Goal: Task Accomplishment & Management: Use online tool/utility

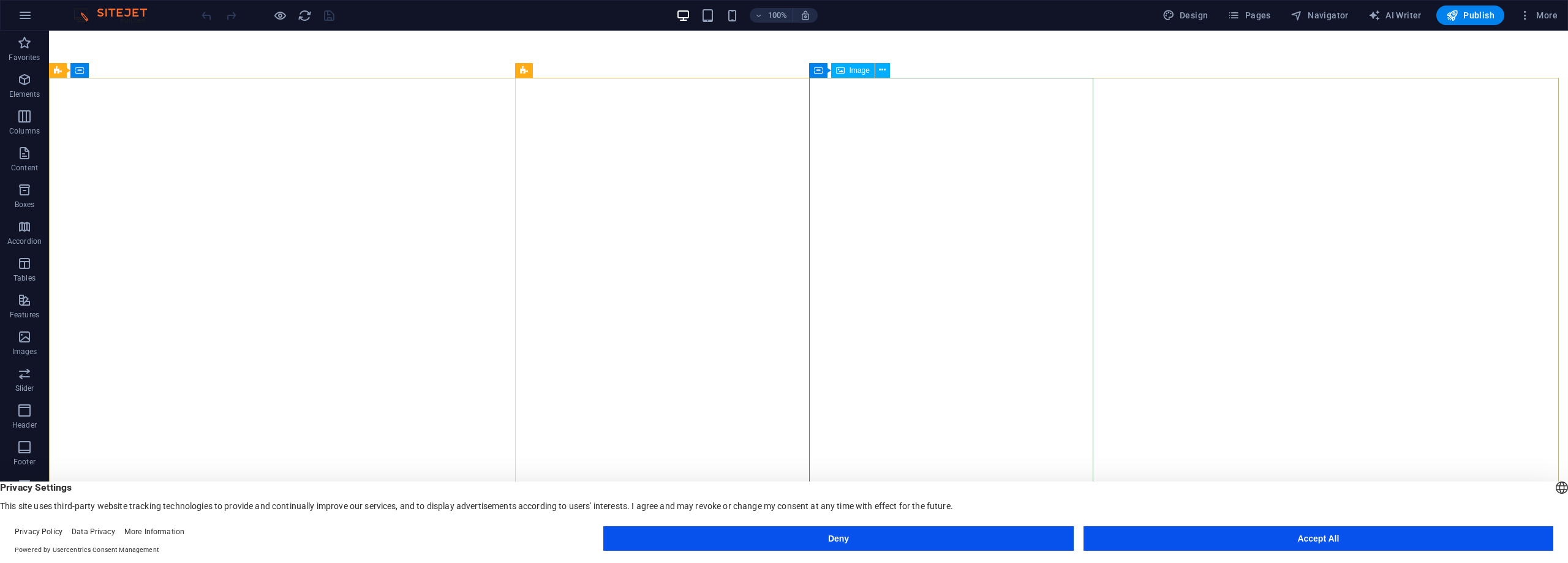
click at [851, 69] on span "Image" at bounding box center [859, 70] width 20 height 7
click at [851, 73] on span "Image" at bounding box center [859, 70] width 20 height 7
click at [884, 70] on icon at bounding box center [882, 70] width 7 height 13
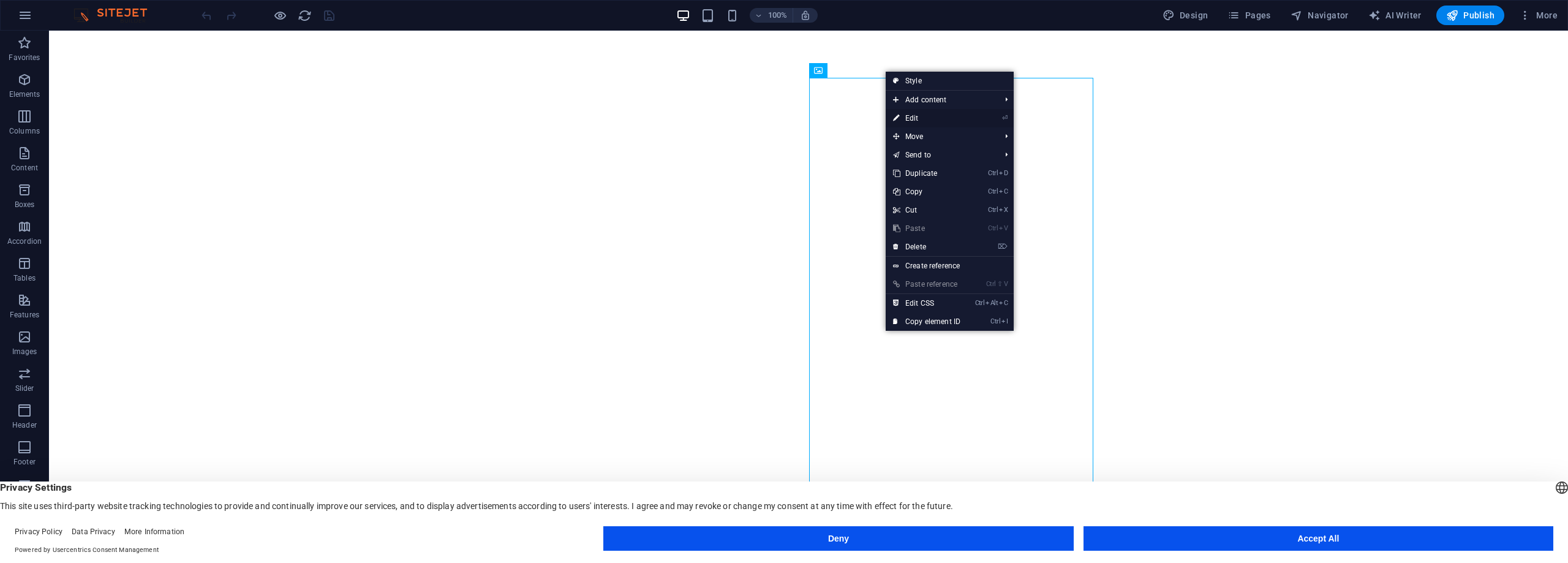
click at [911, 115] on link "⏎ Edit" at bounding box center [926, 118] width 82 height 18
select select "px"
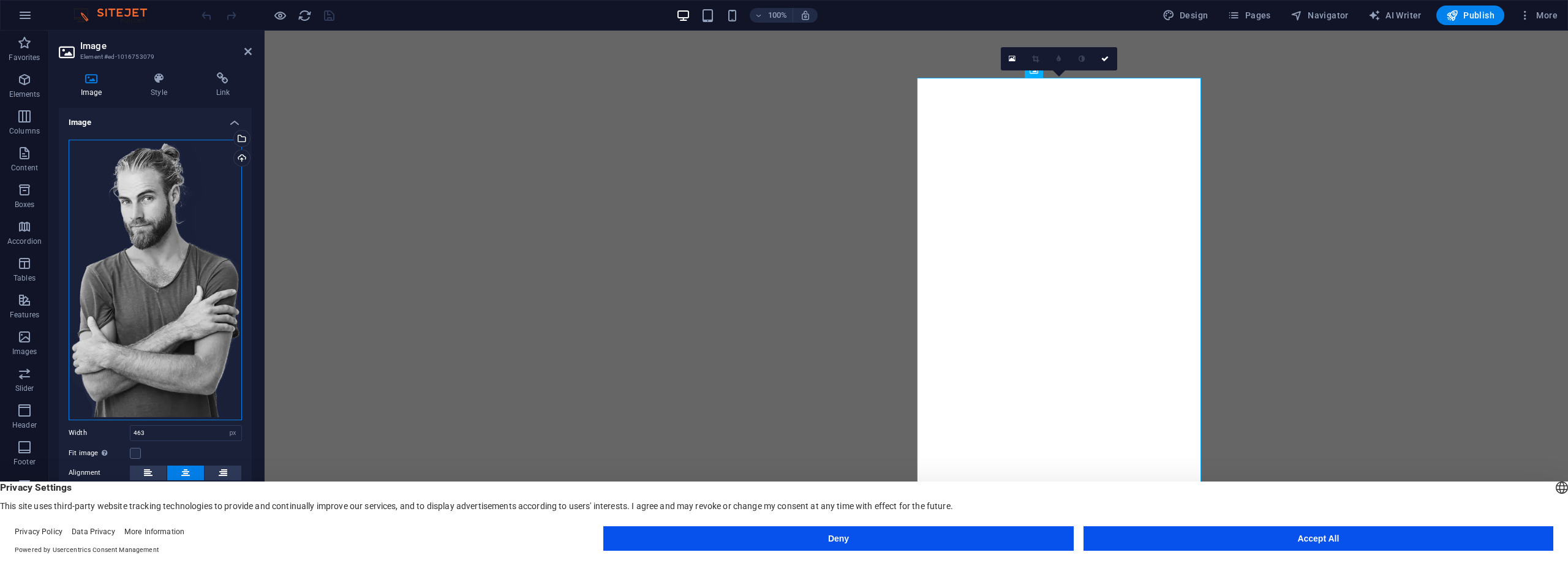
click at [194, 264] on div "Drag files here, click to choose files or select files from Files or our free s…" at bounding box center [155, 280] width 173 height 281
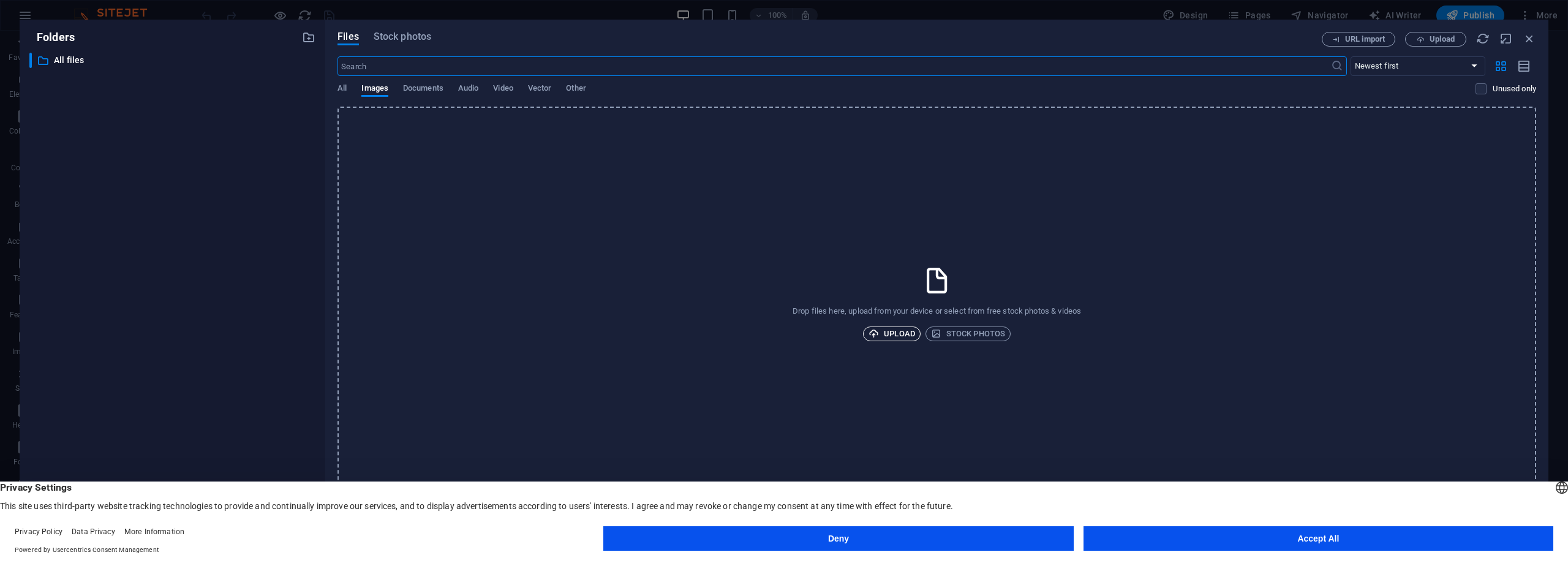
click at [894, 331] on span "Upload" at bounding box center [892, 334] width 47 height 15
click at [900, 329] on span "Upload" at bounding box center [892, 334] width 47 height 15
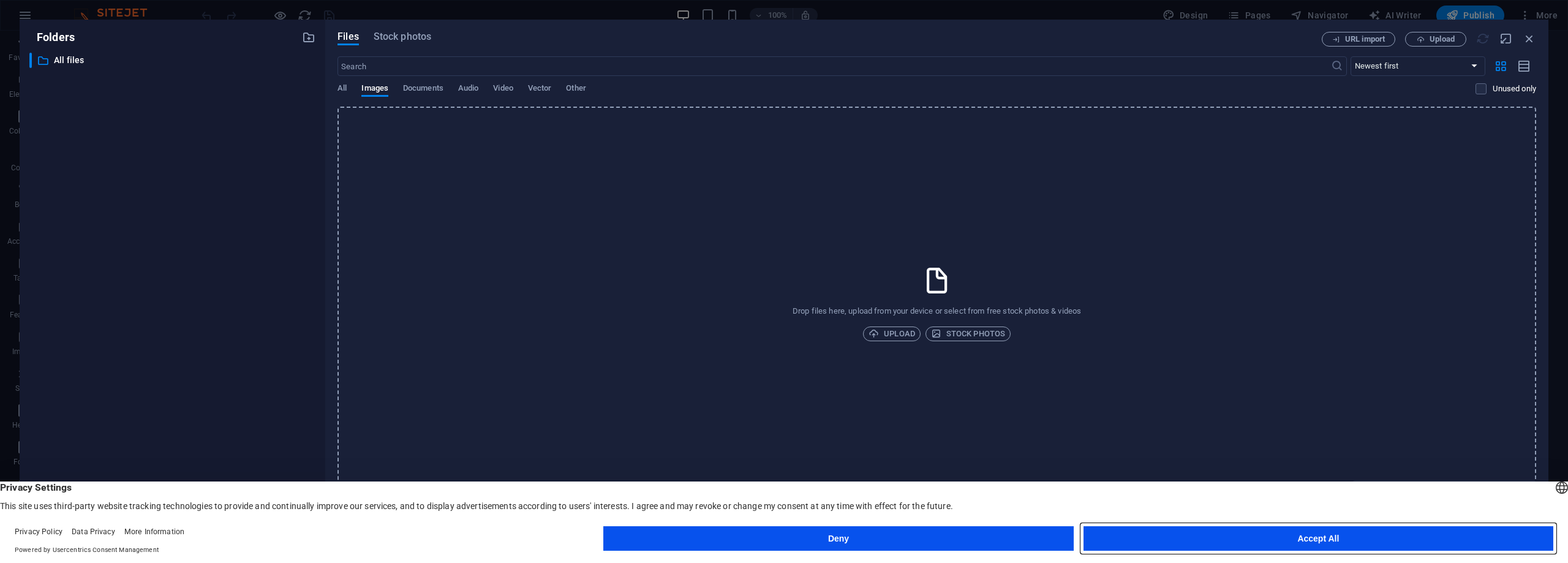
click at [1240, 540] on button "Accept All" at bounding box center [1318, 538] width 470 height 25
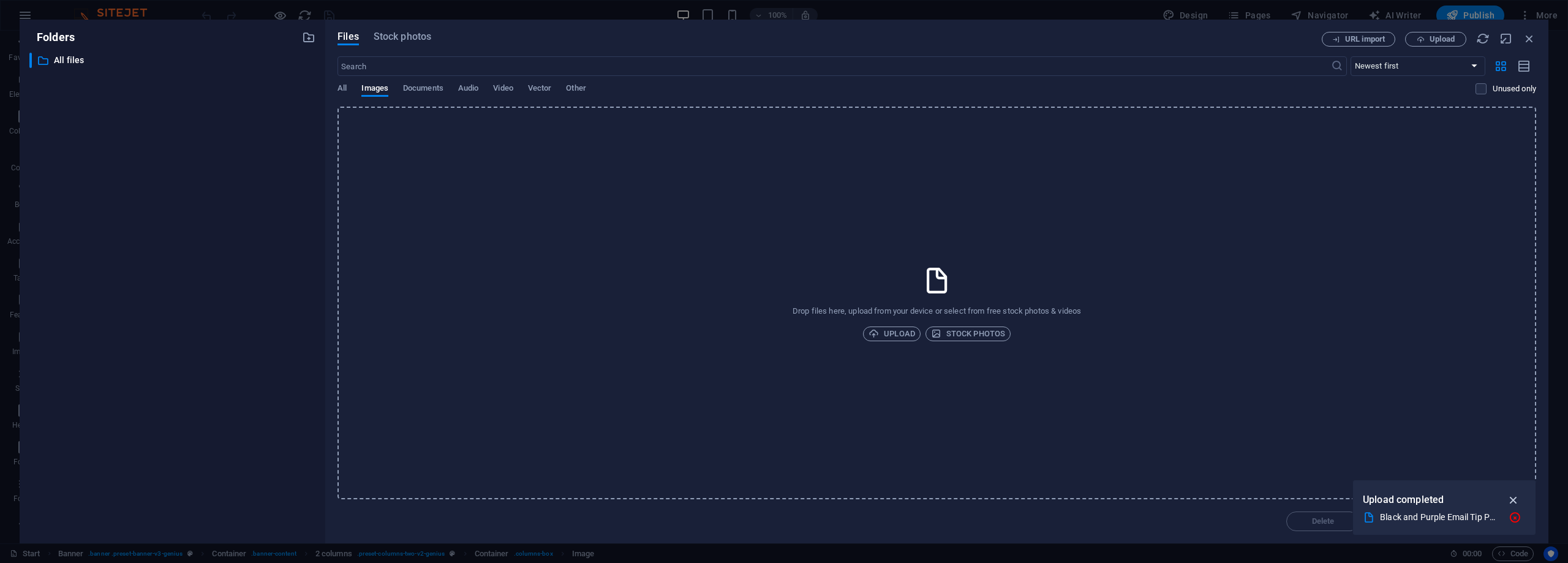
click at [1514, 501] on icon "button" at bounding box center [1514, 500] width 14 height 14
click at [891, 338] on span "Upload" at bounding box center [892, 334] width 47 height 15
click at [1510, 500] on icon "button" at bounding box center [1514, 500] width 14 height 14
click at [889, 333] on span "Upload" at bounding box center [892, 334] width 47 height 15
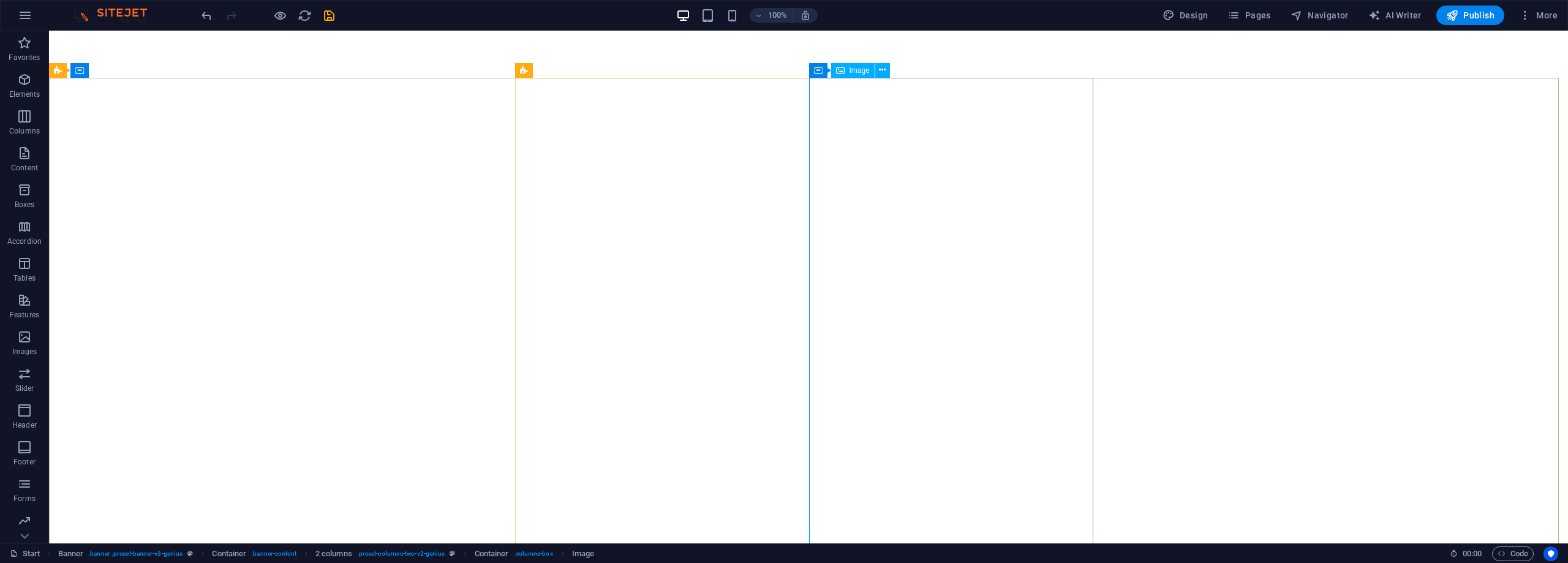
click at [850, 73] on span "Image" at bounding box center [859, 70] width 20 height 7
click at [846, 69] on div "Image" at bounding box center [853, 70] width 44 height 15
click at [881, 71] on icon at bounding box center [882, 70] width 7 height 13
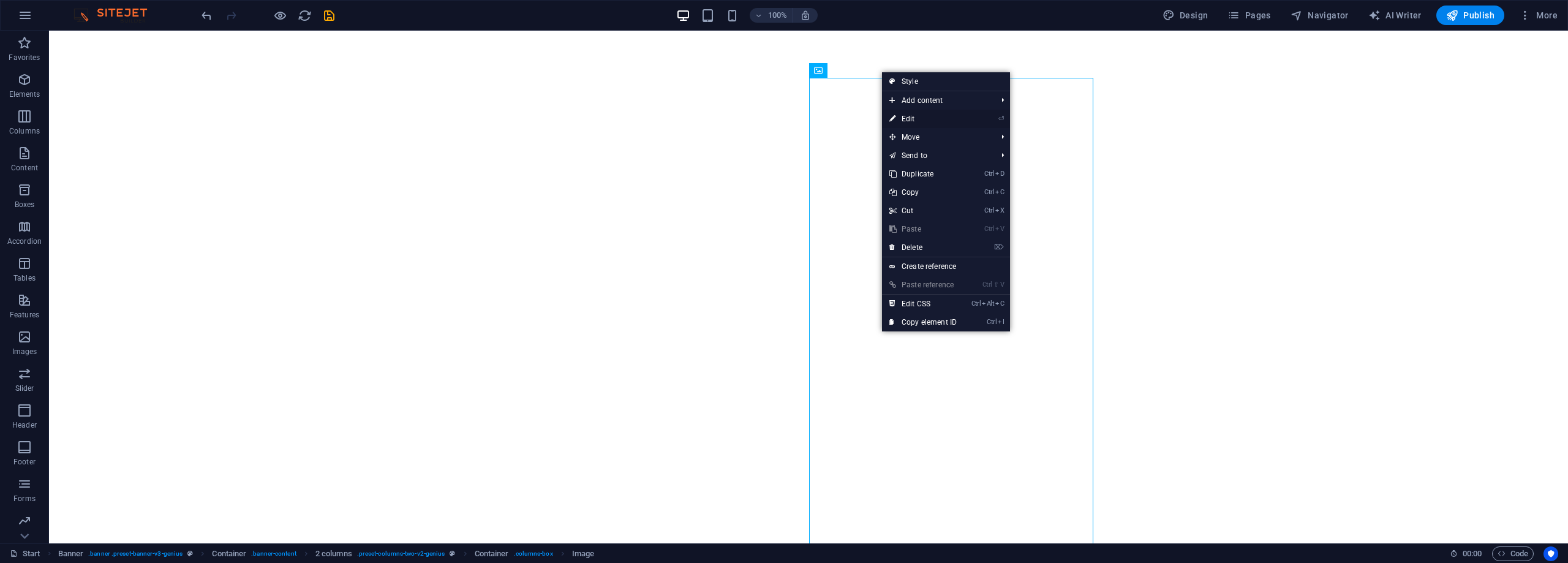
click at [919, 121] on link "⏎ Edit" at bounding box center [923, 119] width 82 height 18
select select "px"
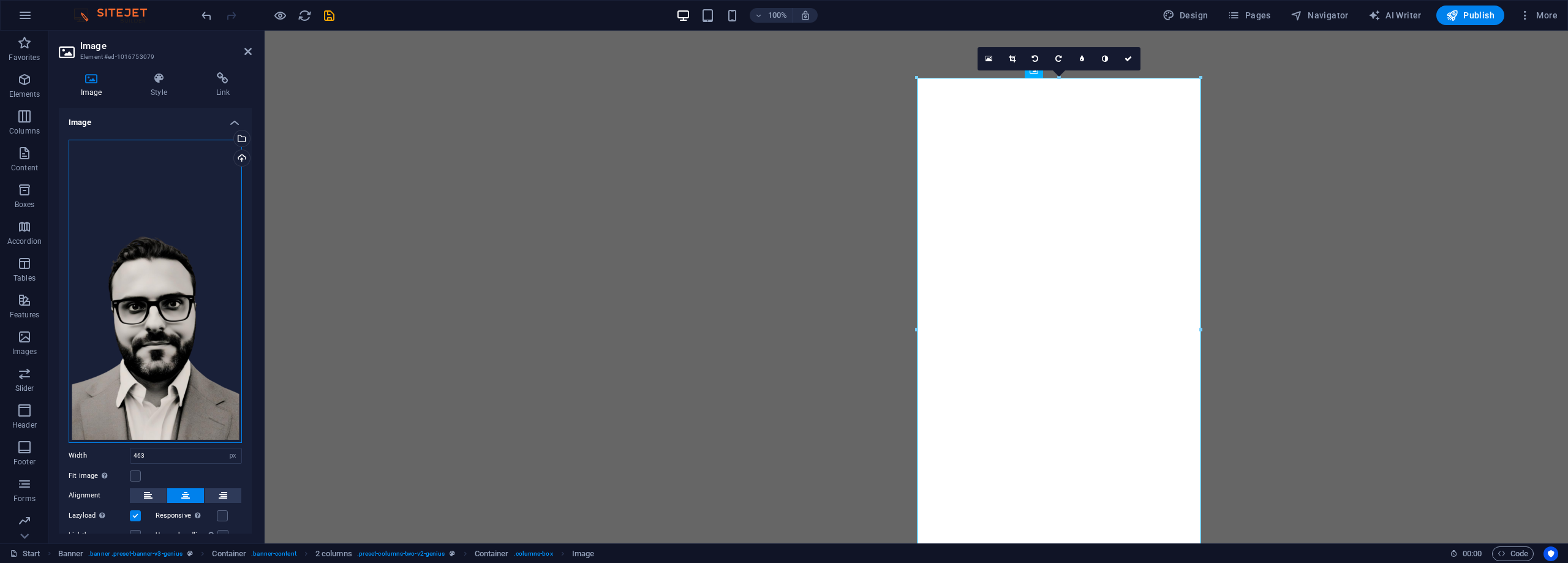
click at [124, 326] on div "Drag files here, click to choose files or select files from Files or our free s…" at bounding box center [155, 291] width 173 height 303
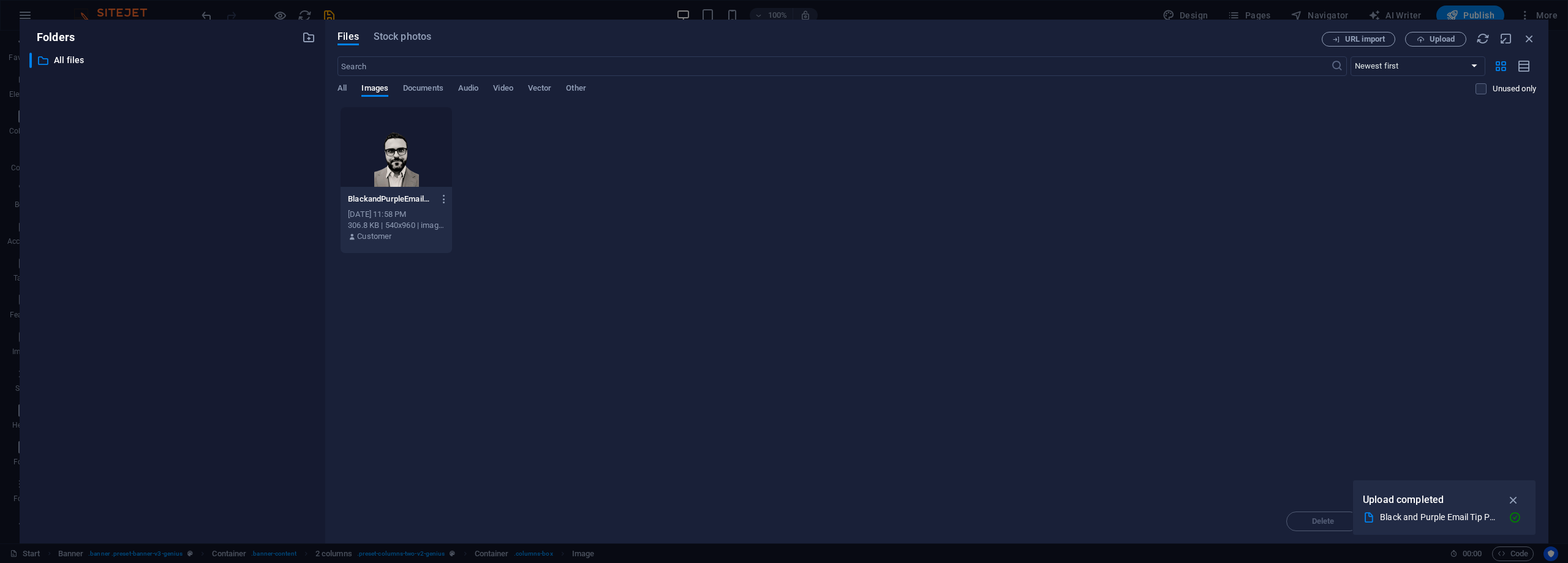
click at [394, 150] on div at bounding box center [396, 147] width 111 height 79
click at [445, 203] on icon "button" at bounding box center [444, 199] width 12 height 11
click at [442, 438] on h6 "Delete" at bounding box center [451, 437] width 52 height 15
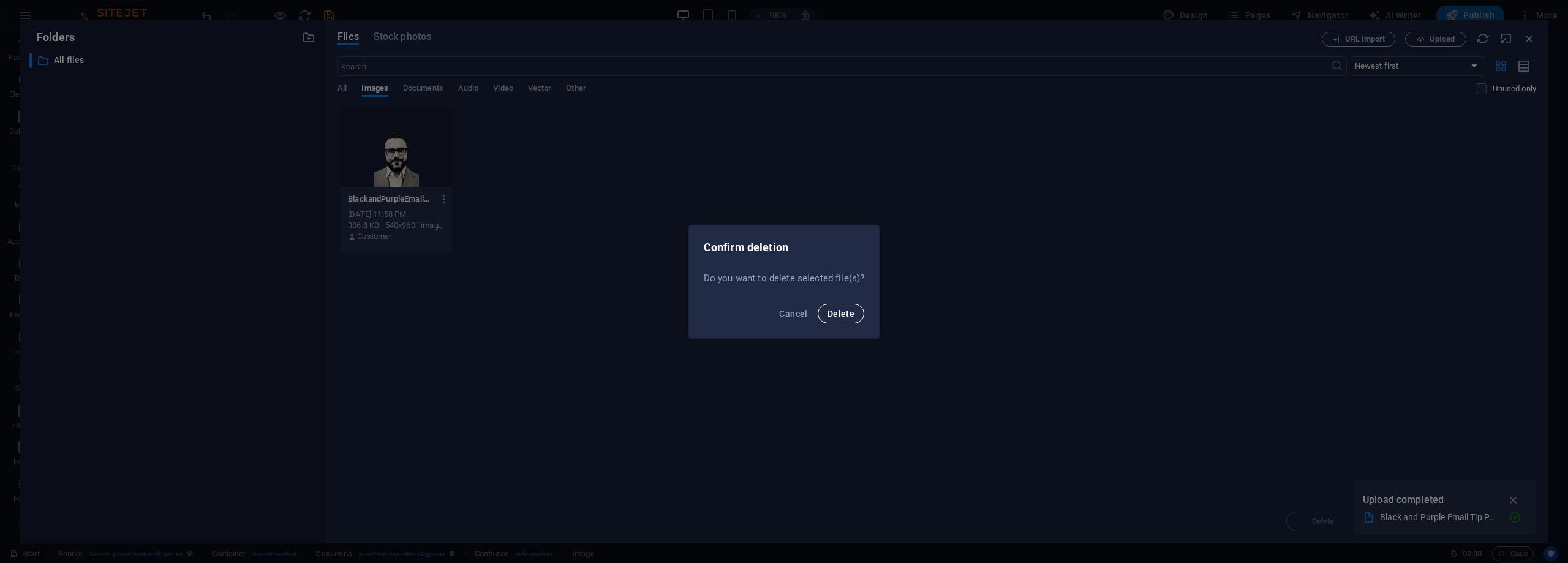
click at [836, 318] on span "Delete" at bounding box center [841, 314] width 27 height 10
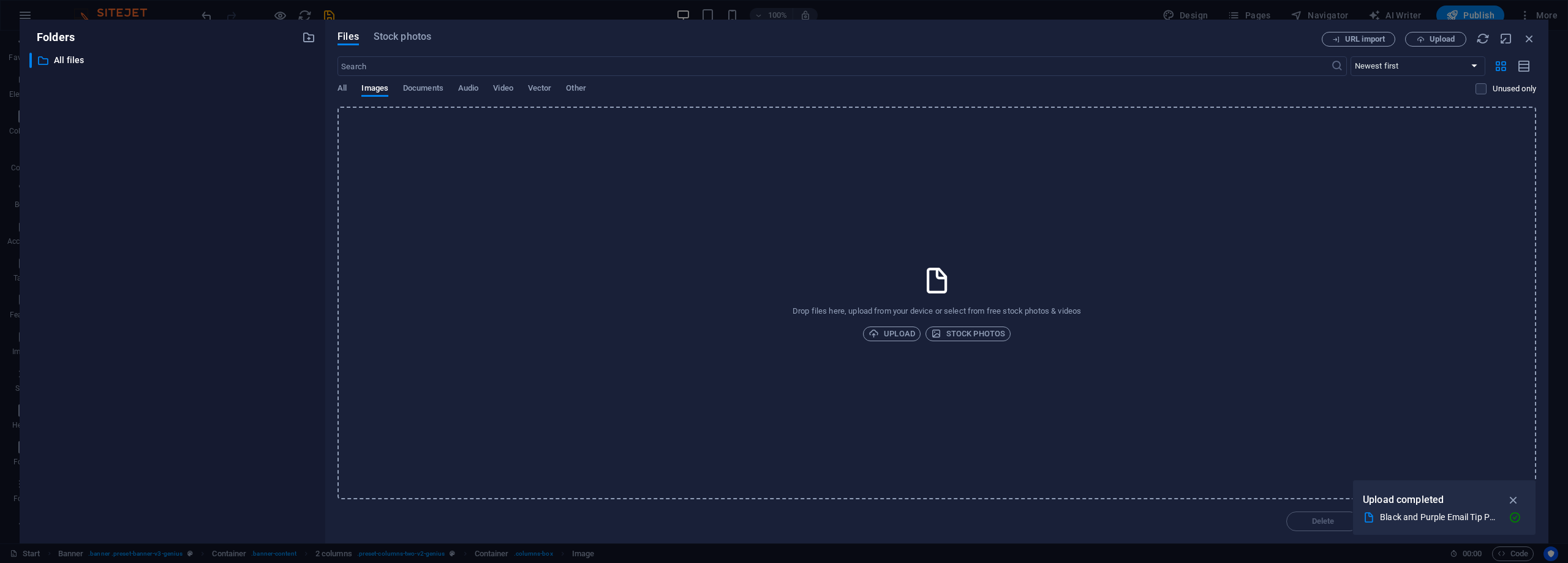
click at [985, 325] on div "Drop files here, upload from your device or select from free stock photos & vid…" at bounding box center [937, 303] width 1198 height 393
click at [968, 335] on span "Stock photos" at bounding box center [968, 334] width 74 height 15
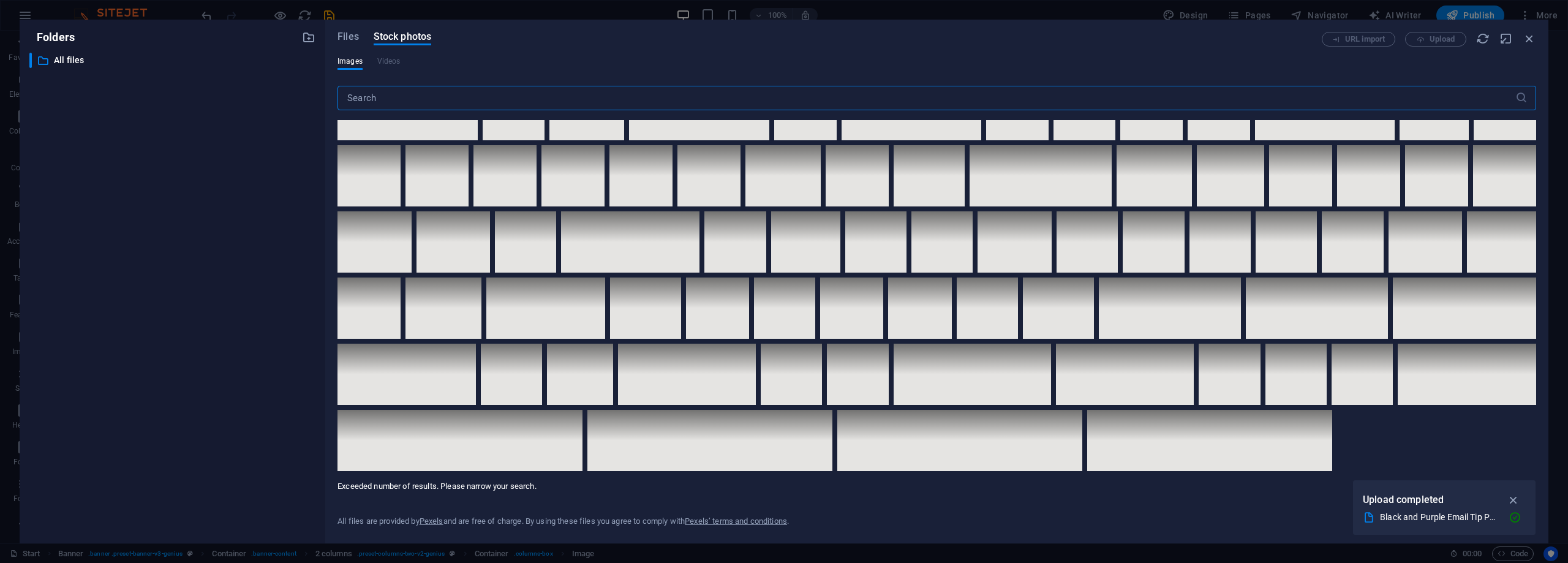
scroll to position [3046, 0]
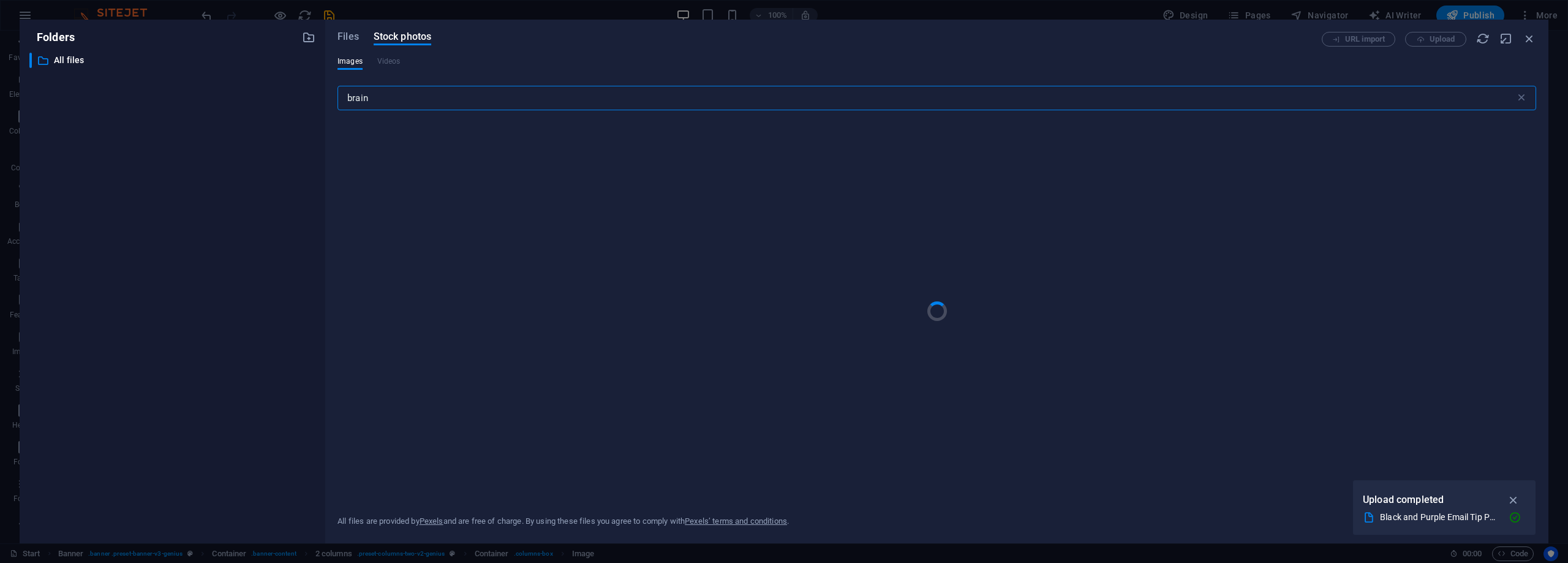
type input "brain"
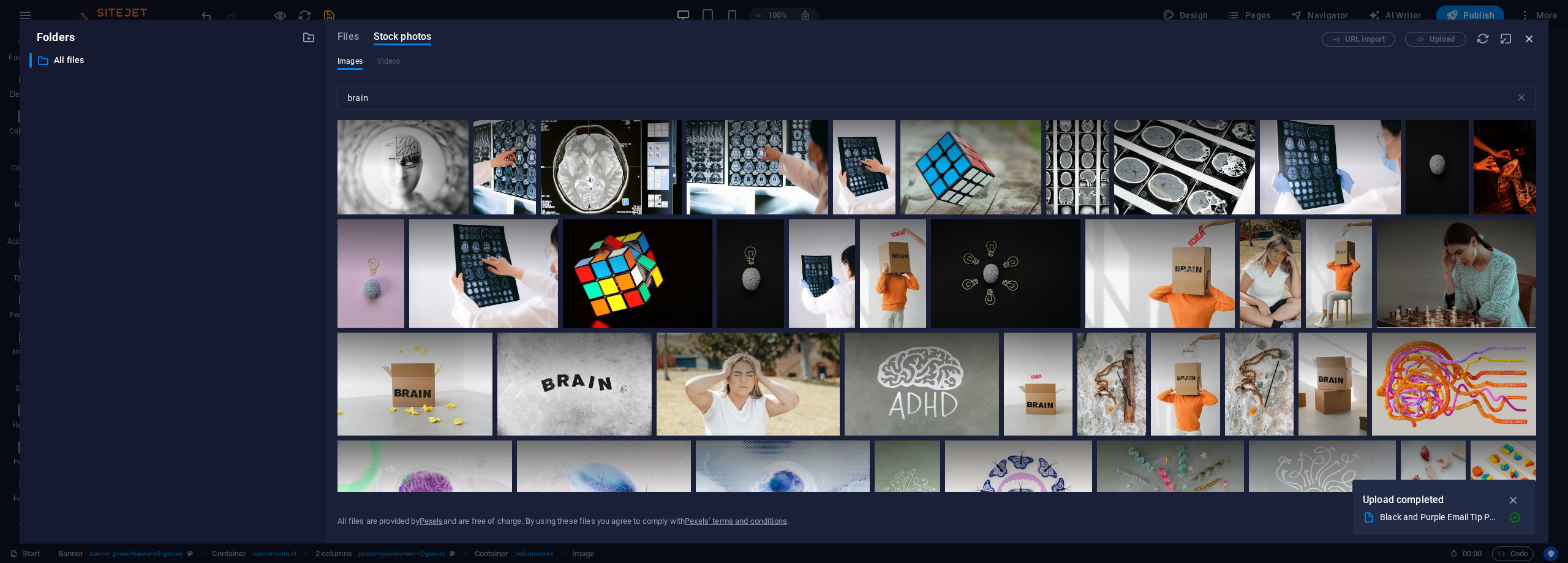
click at [1524, 38] on icon "button" at bounding box center [1529, 39] width 14 height 14
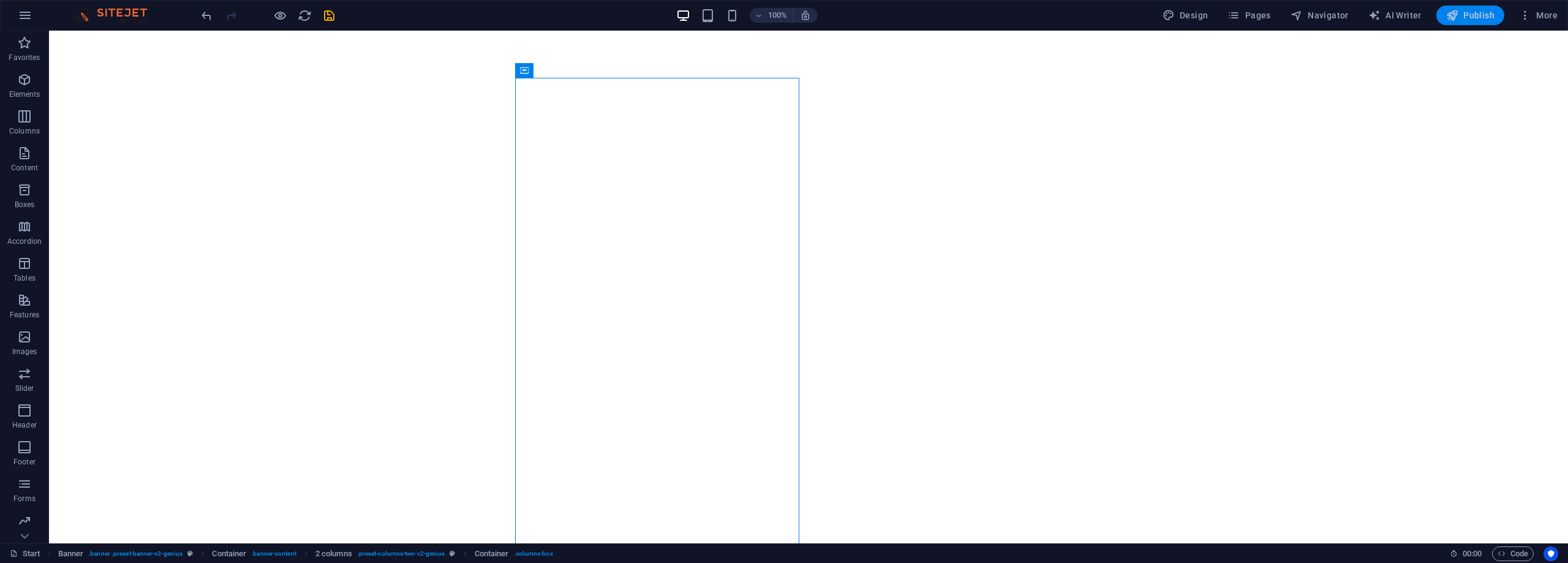
click at [1460, 10] on span "Publish" at bounding box center [1470, 15] width 49 height 12
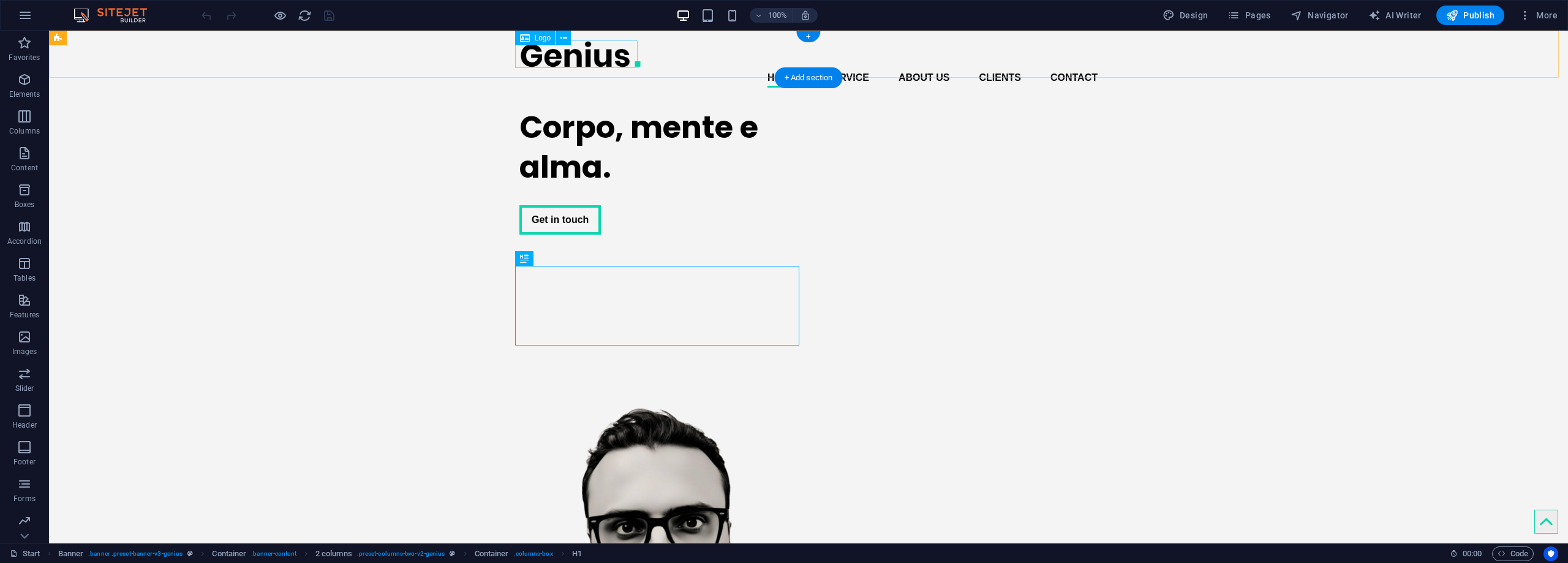
click at [564, 54] on div at bounding box center [808, 54] width 578 height 28
click at [569, 56] on div at bounding box center [808, 54] width 578 height 28
select select "px"
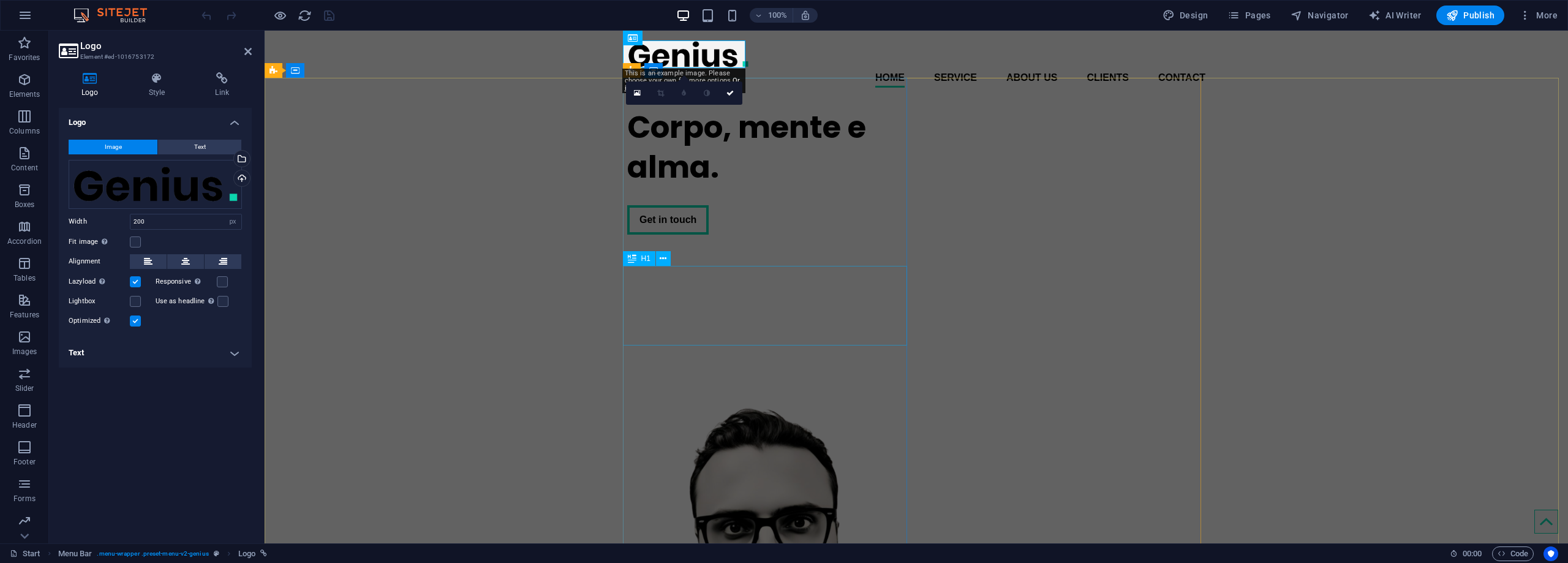
click at [684, 187] on div "Corpo, mente e [PERSON_NAME]." at bounding box center [769, 147] width 284 height 79
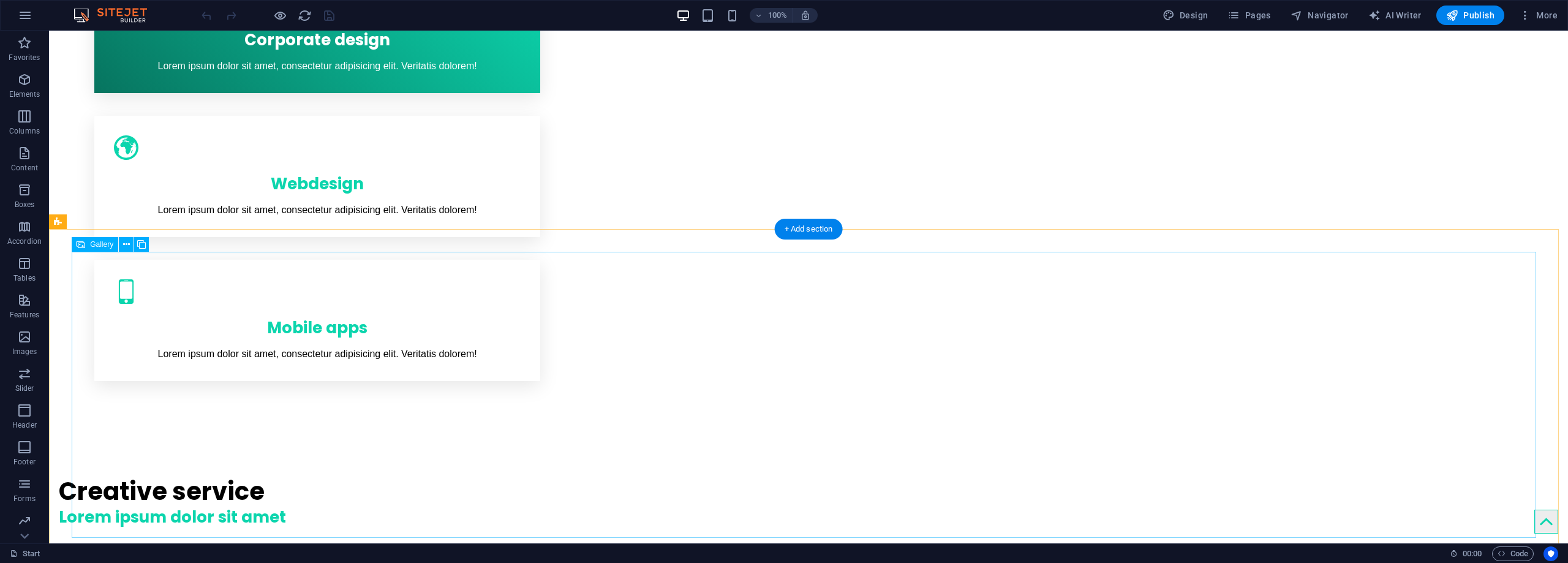
scroll to position [919, 0]
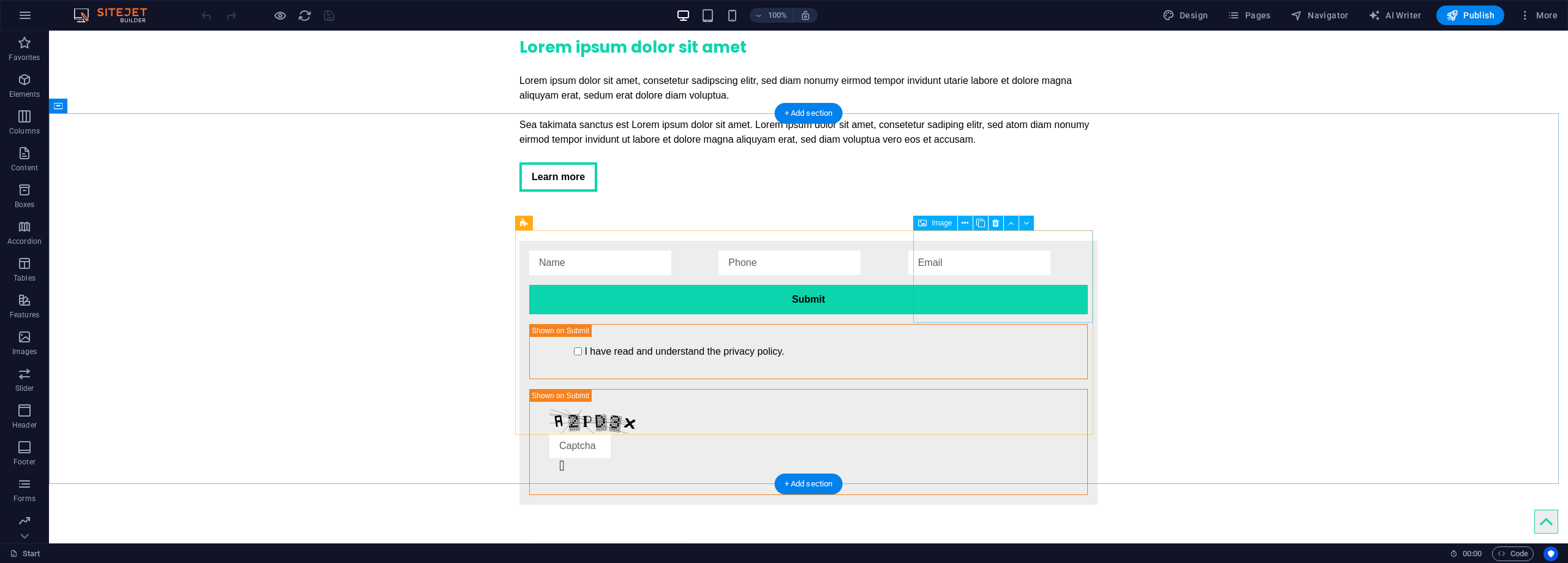
scroll to position [2684, 0]
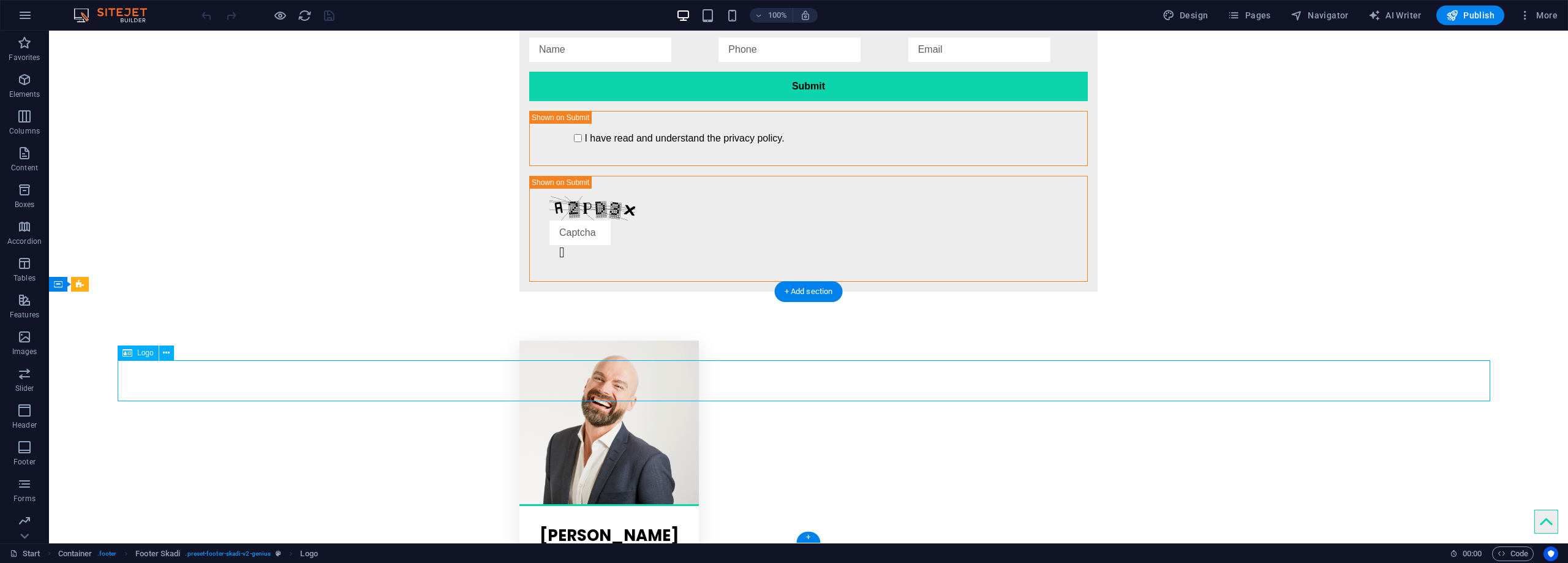
select select "px"
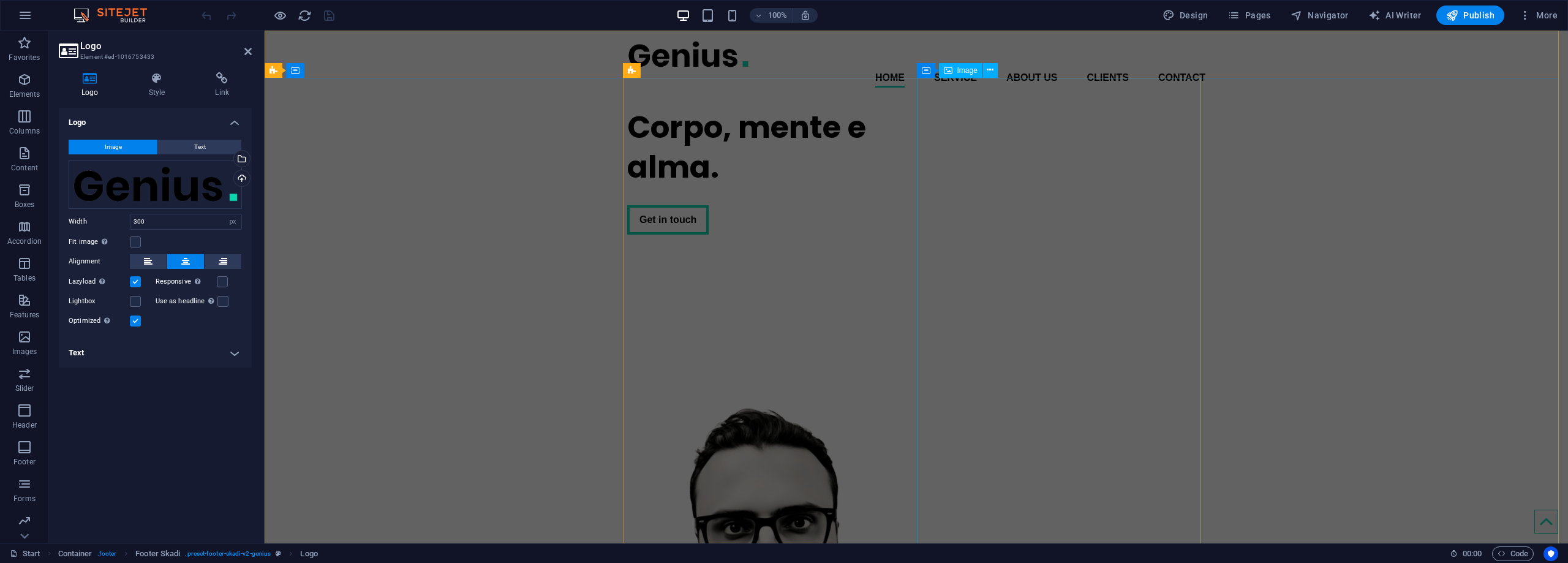
scroll to position [0, 0]
click at [1351, 219] on div "Corpo, mente e [PERSON_NAME]. Get in touch" at bounding box center [916, 425] width 1303 height 656
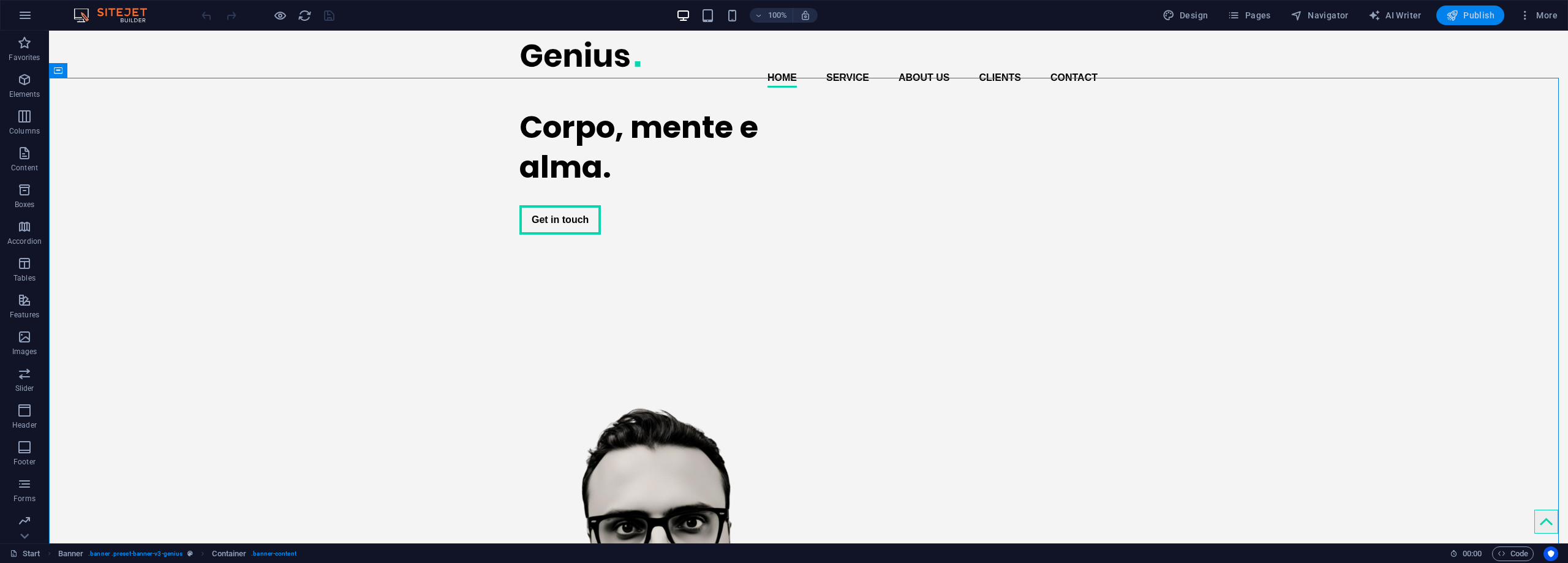
click at [1462, 15] on span "Publish" at bounding box center [1470, 15] width 49 height 12
